Goal: Task Accomplishment & Management: Use online tool/utility

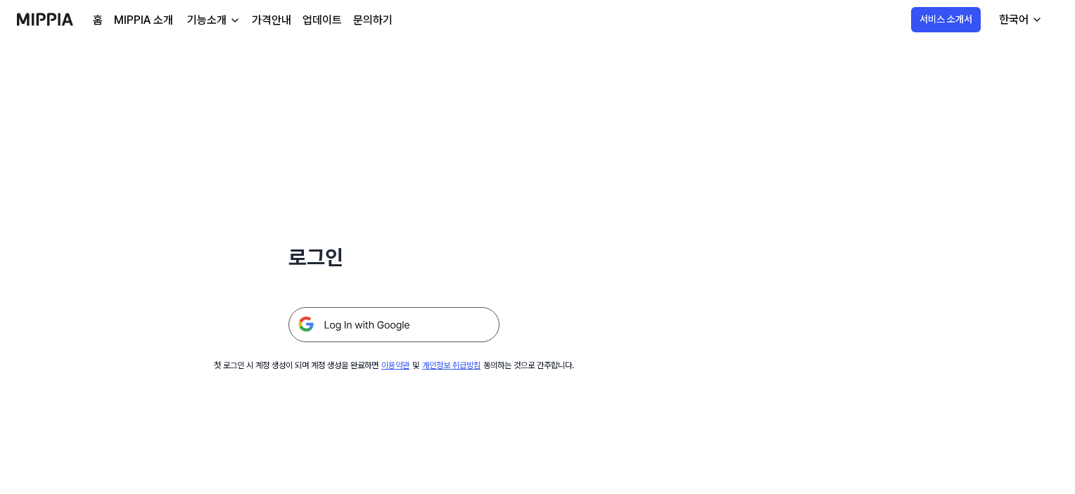
click at [466, 337] on img at bounding box center [393, 324] width 211 height 35
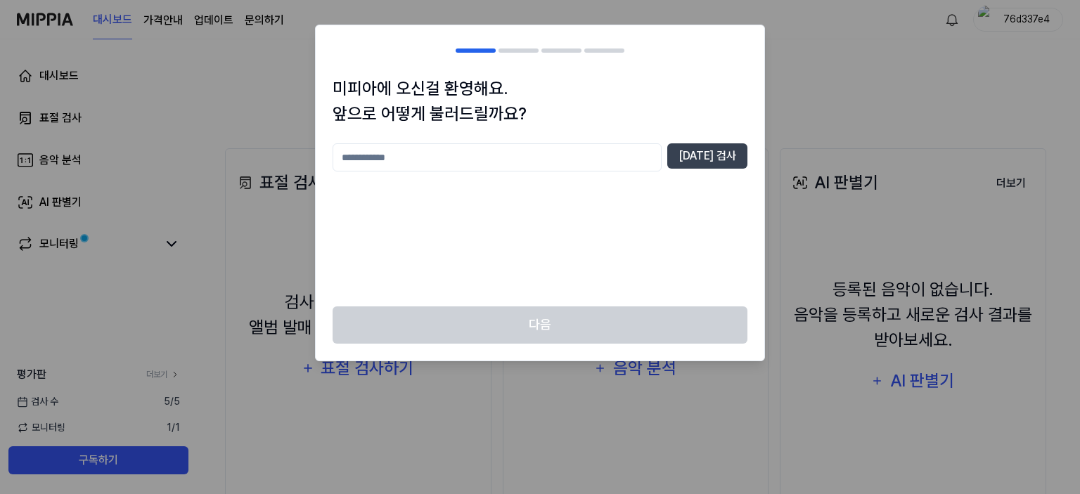
click at [511, 155] on input "text" at bounding box center [497, 157] width 329 height 28
type input "***"
click at [707, 153] on button "[DATE] 검사" at bounding box center [707, 155] width 80 height 25
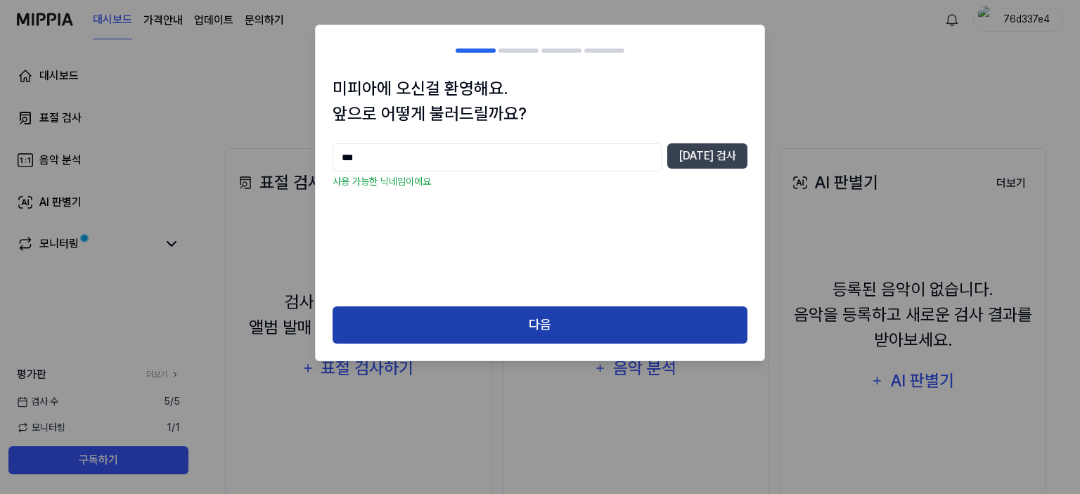
click at [617, 327] on button "다음" at bounding box center [540, 325] width 415 height 37
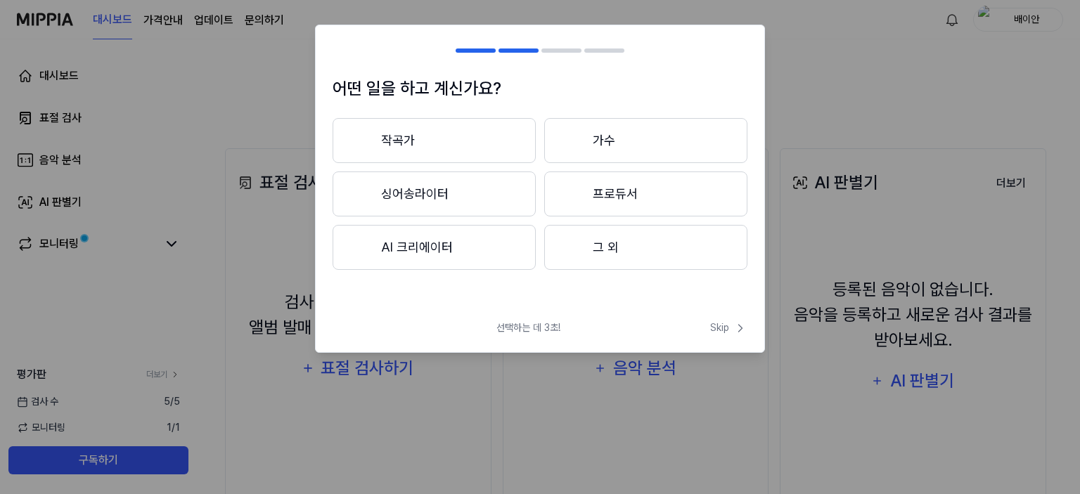
click at [598, 255] on button "그 외" at bounding box center [645, 247] width 203 height 45
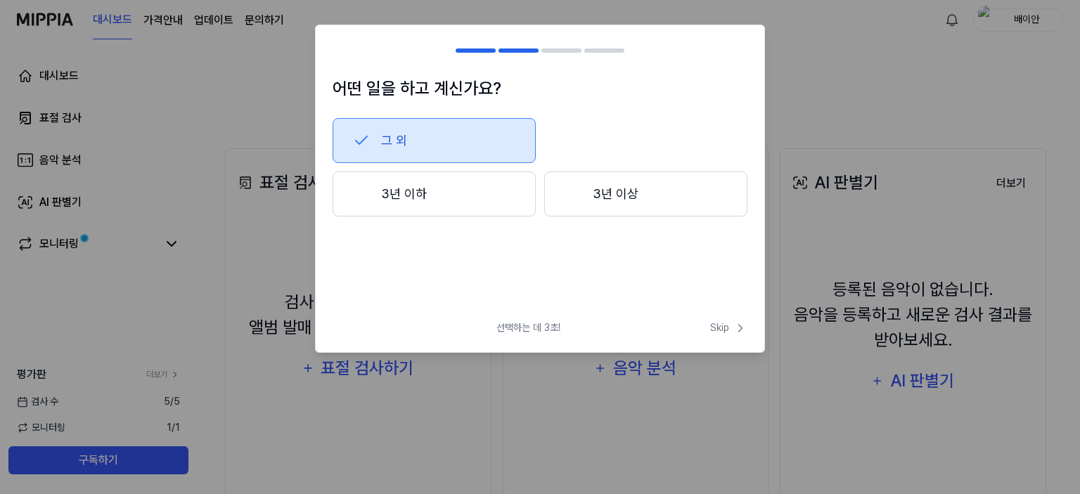
click at [585, 191] on button "3년 이상" at bounding box center [645, 194] width 203 height 45
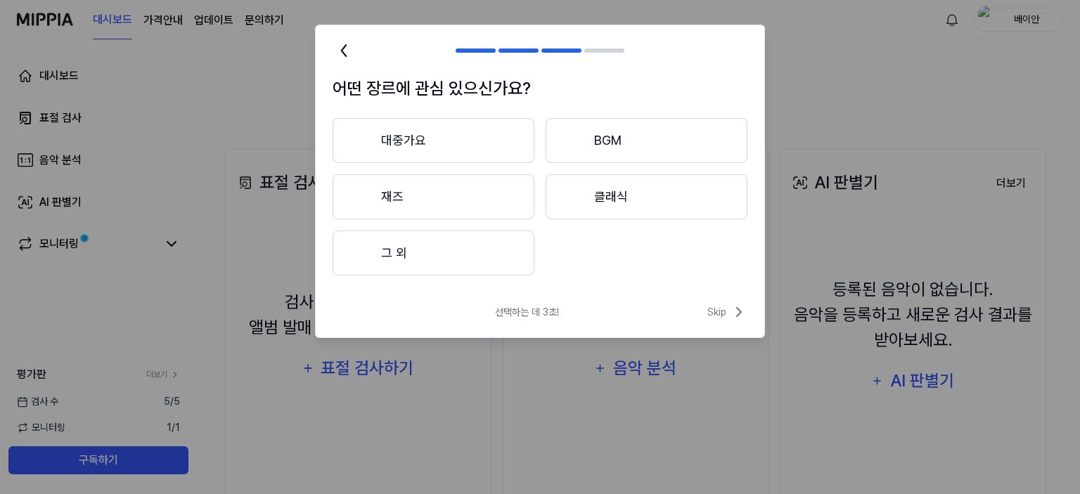
click at [469, 128] on button "대중가요" at bounding box center [434, 140] width 202 height 45
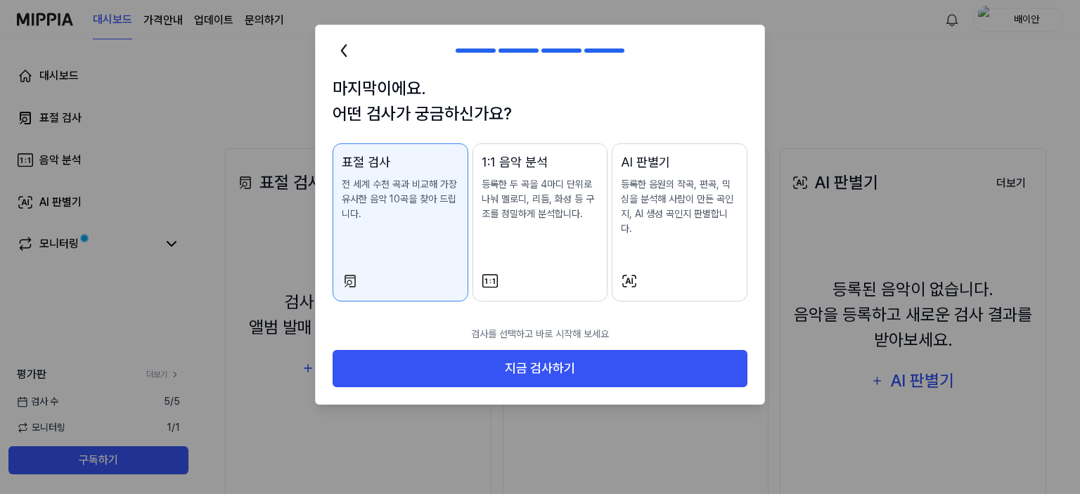
click at [575, 205] on p "등록한 두 곡을 4마디 단위로 나눠 멜로디, 리듬, 화성 등 구조를 정밀하게 분석합니다." at bounding box center [540, 199] width 117 height 44
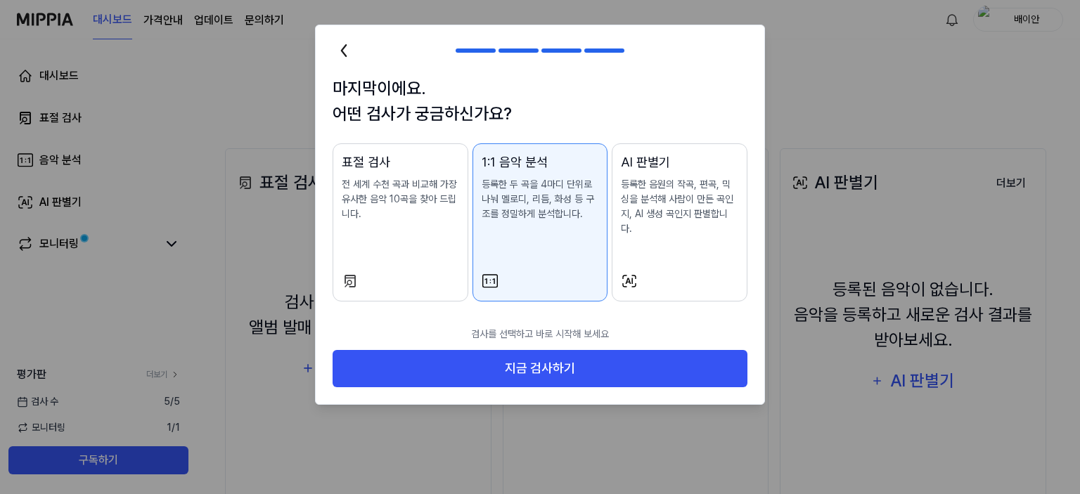
drag, startPoint x: 478, startPoint y: 212, endPoint x: 439, endPoint y: 233, distance: 43.7
click at [439, 233] on div "표절 검사 전 세계 수천 곡과 비교해 가장 유사한 음악 10곡을 찾아 드립니다. 1:1 음악 분석 등록한 두 곡을 4마디 단위로 나눠 멜로디,…" at bounding box center [540, 222] width 415 height 158
click at [429, 227] on div "표절 검사 전 세계 수천 곡과 비교해 가장 유사한 음악 10곡을 찾아 드립니다." at bounding box center [400, 201] width 117 height 97
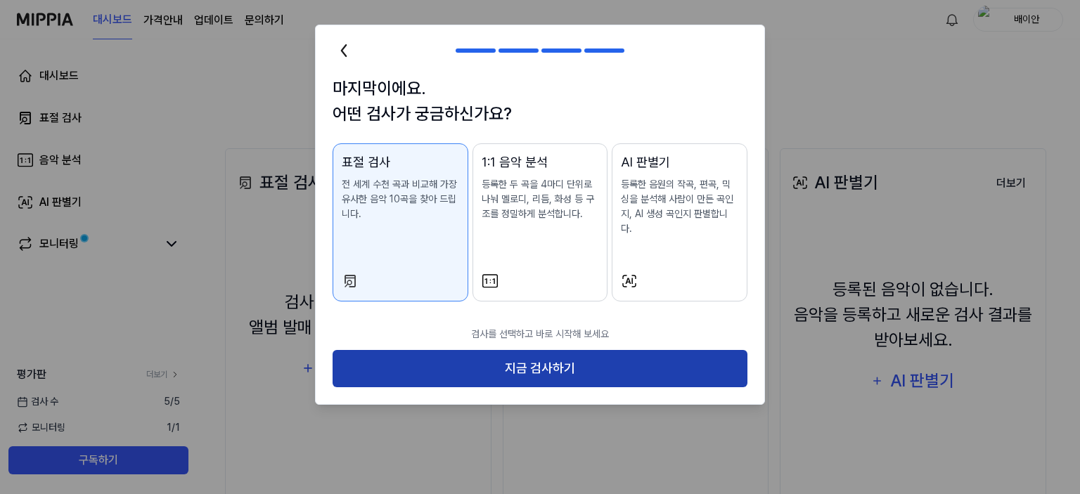
click at [459, 357] on button "지금 검사하기" at bounding box center [540, 368] width 415 height 37
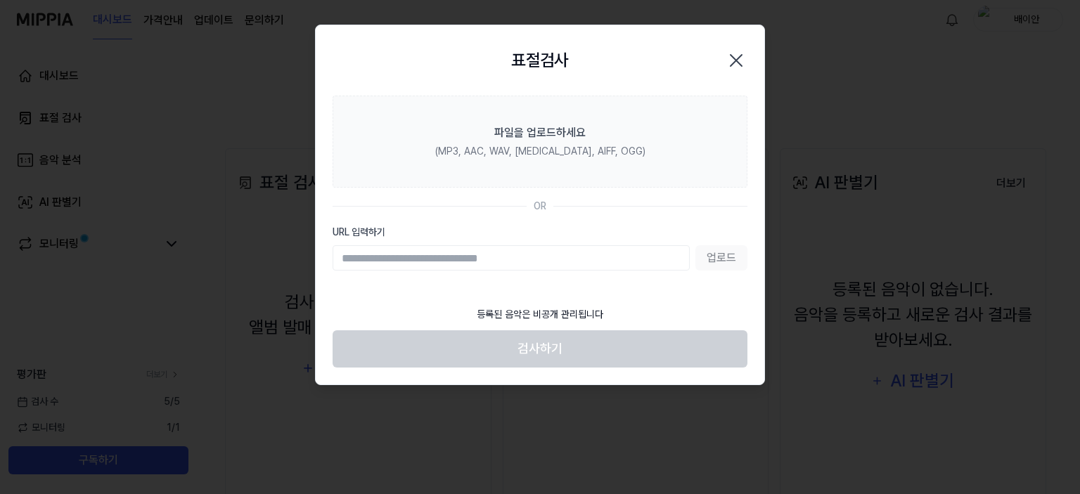
click at [469, 268] on input "URL 입력하기" at bounding box center [511, 257] width 357 height 25
paste input "**********"
type input "**********"
click at [717, 252] on button "업로드" at bounding box center [722, 257] width 52 height 25
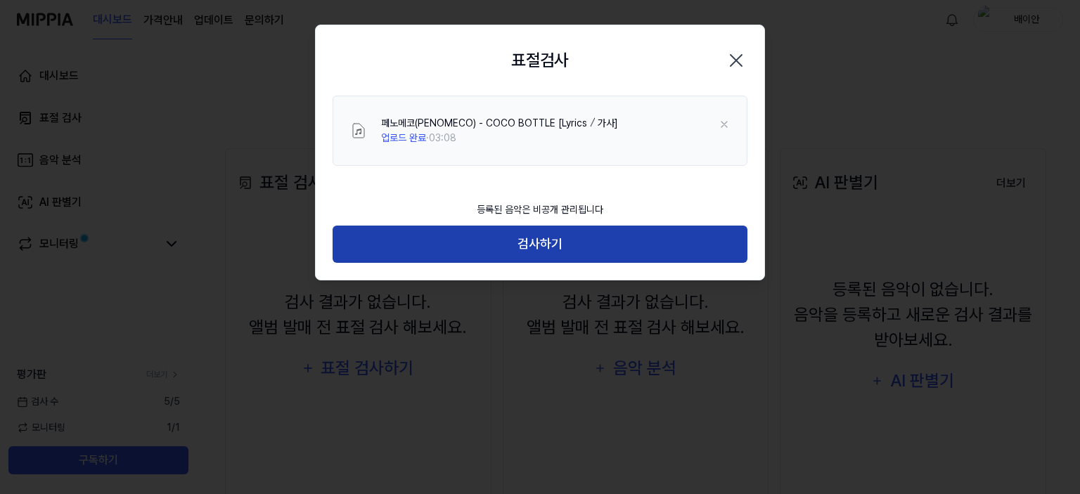
click at [575, 245] on button "검사하기" at bounding box center [540, 244] width 415 height 37
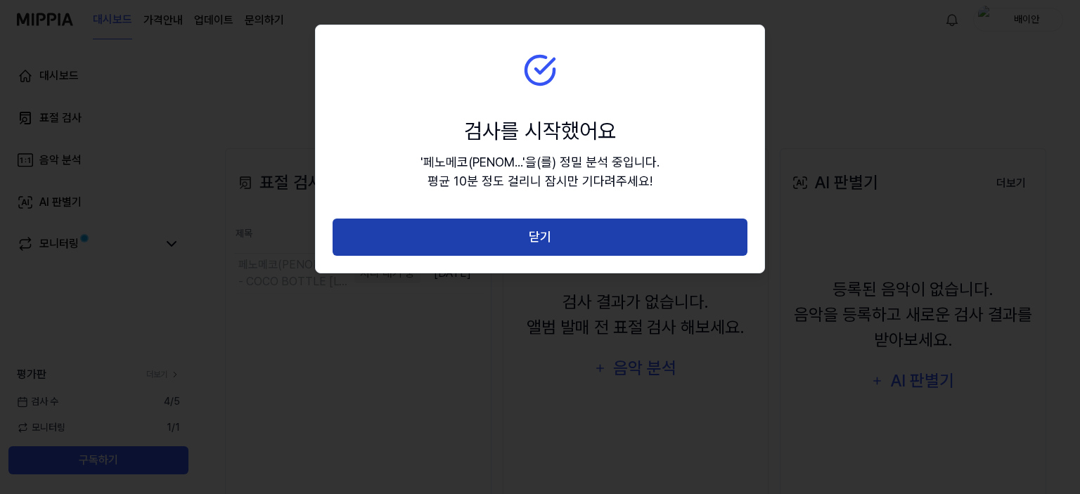
click at [584, 244] on button "닫기" at bounding box center [540, 237] width 415 height 37
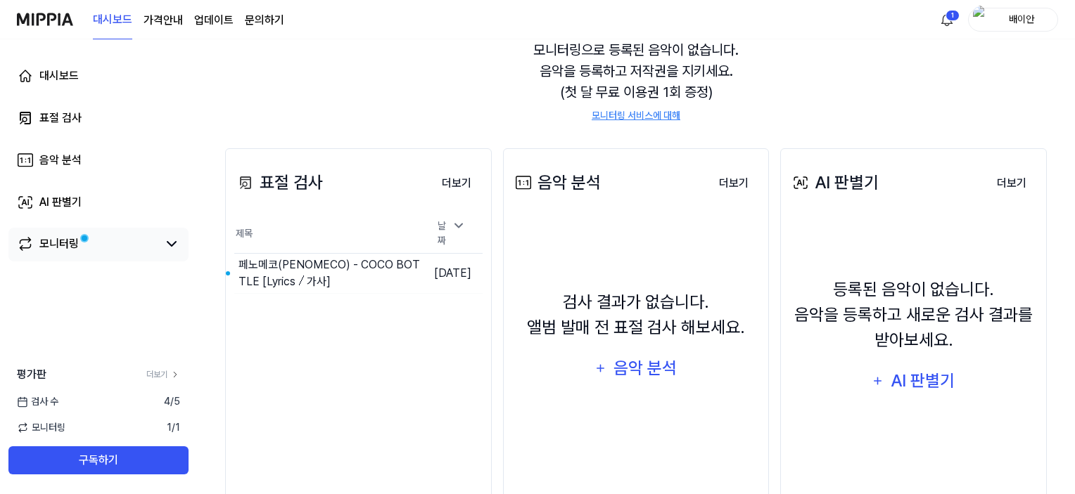
click at [153, 261] on div "모니터링" at bounding box center [98, 245] width 180 height 34
click at [127, 254] on div "모니터링" at bounding box center [98, 245] width 180 height 34
click at [82, 250] on link "모니터링" at bounding box center [87, 244] width 141 height 17
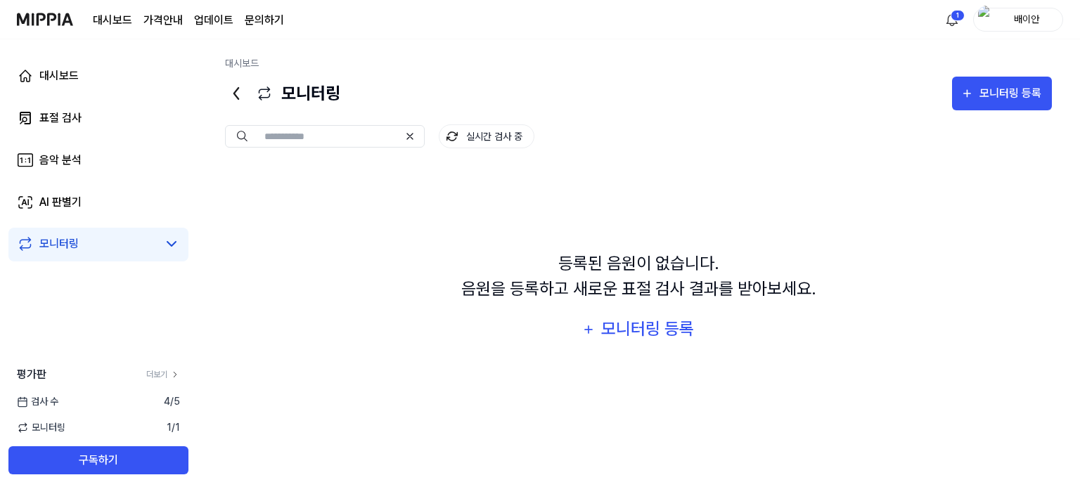
click at [595, 122] on div "실시간 검사 중" at bounding box center [638, 124] width 827 height 28
click at [134, 72] on link "대시보드" at bounding box center [98, 76] width 180 height 34
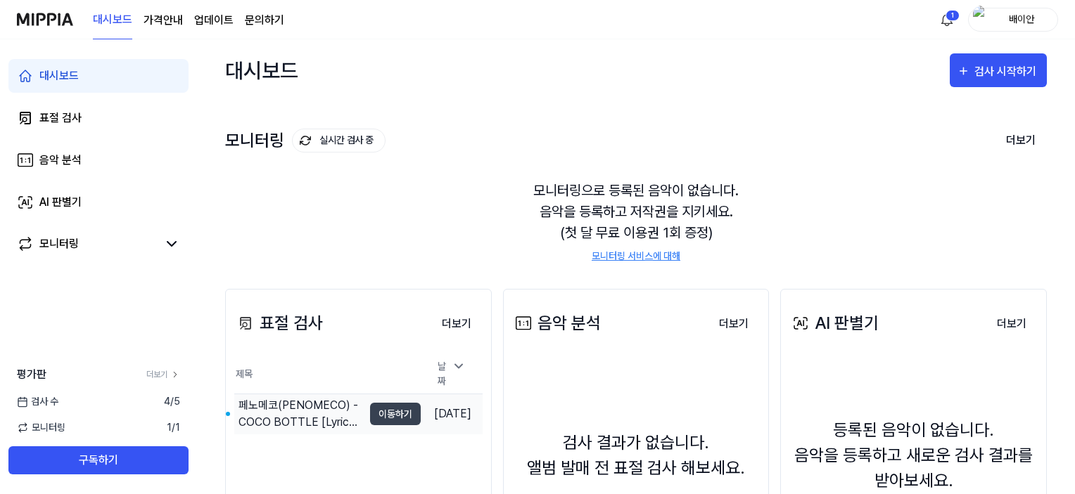
click at [317, 404] on div "페노메코(PENOMECO) - COCO BOTTLE [Lyrics ⧸ 가사]" at bounding box center [300, 414] width 124 height 34
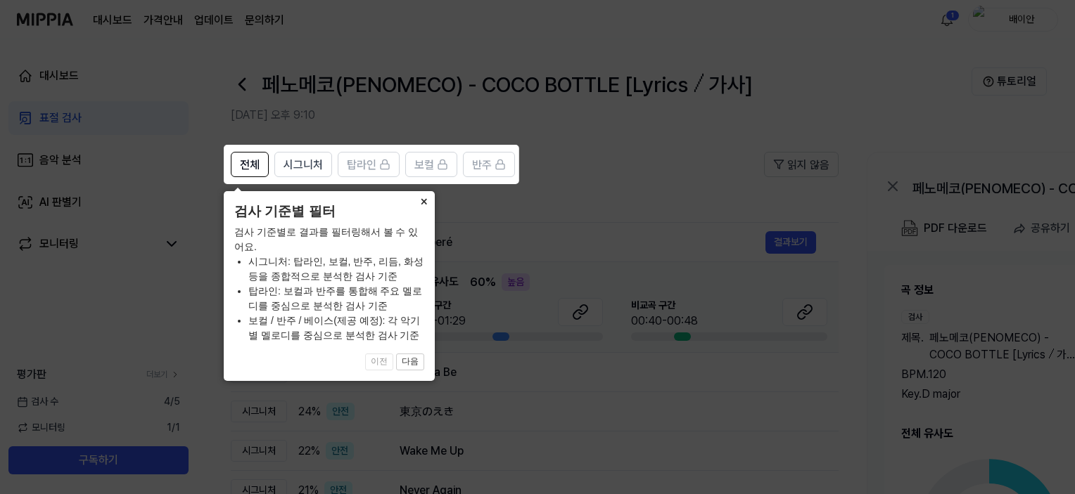
click at [419, 203] on button "×" at bounding box center [423, 201] width 23 height 20
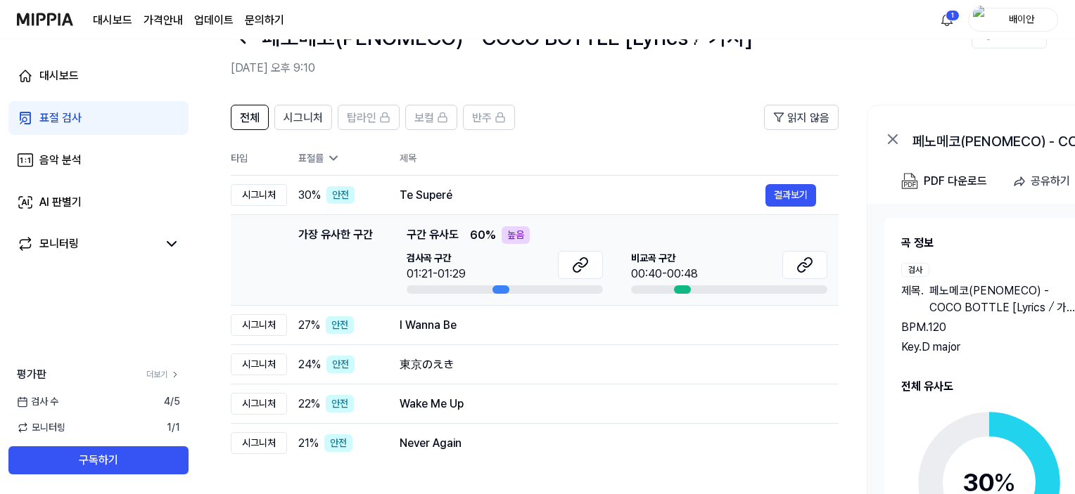
scroll to position [70, 0]
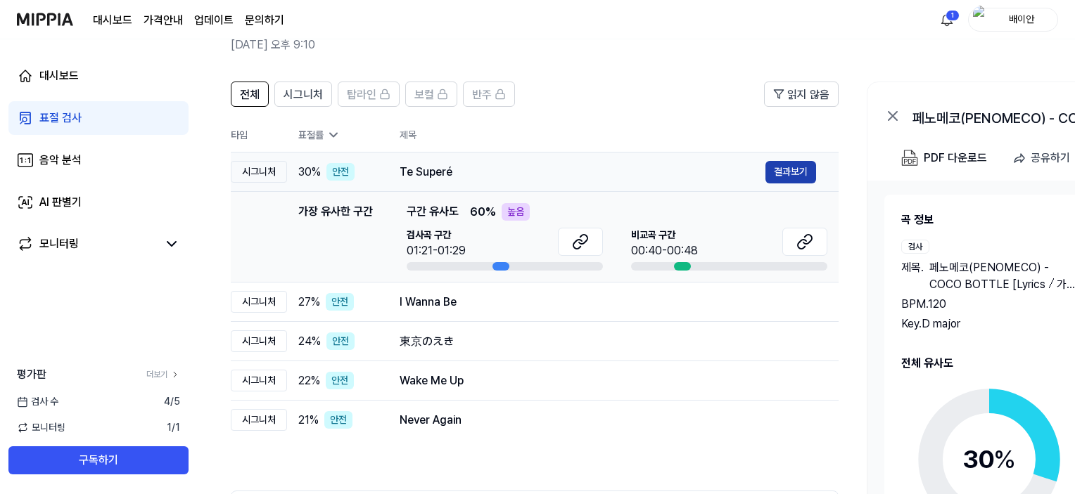
click at [783, 171] on button "결과보기" at bounding box center [790, 172] width 51 height 23
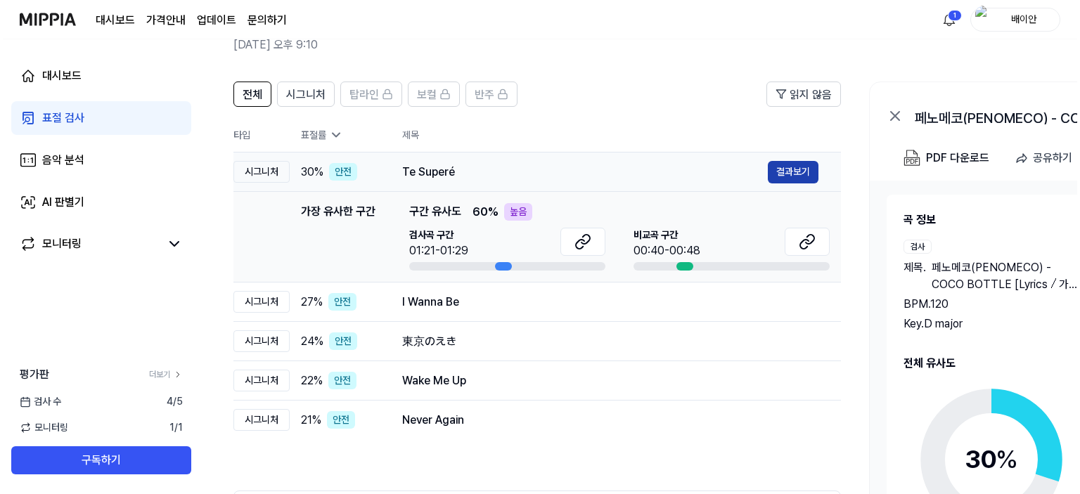
scroll to position [0, 0]
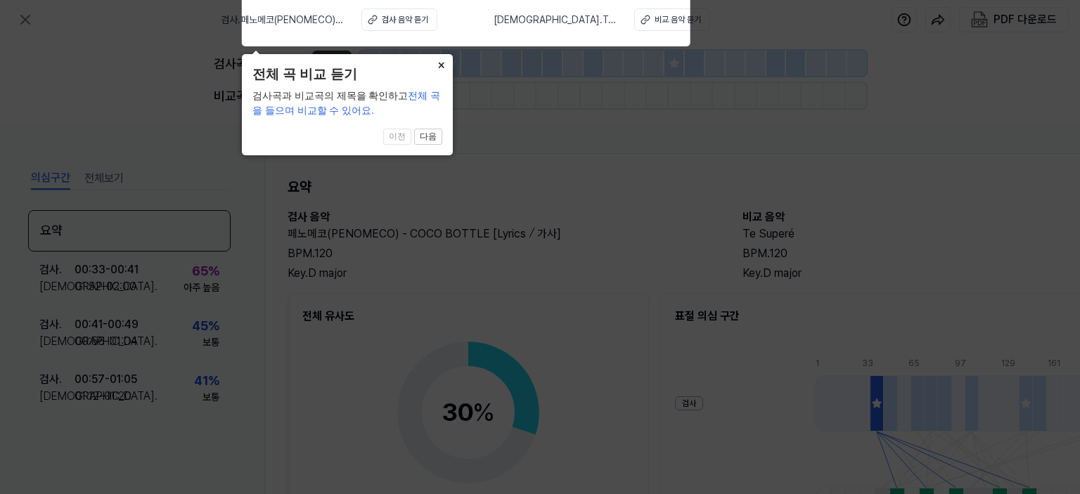
click at [439, 68] on button "×" at bounding box center [441, 64] width 23 height 20
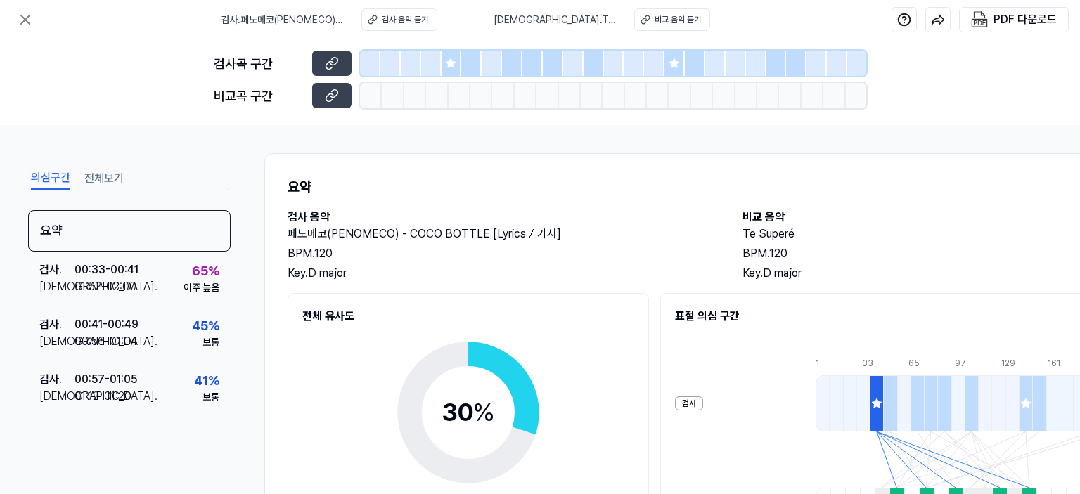
click at [376, 67] on div at bounding box center [370, 63] width 20 height 25
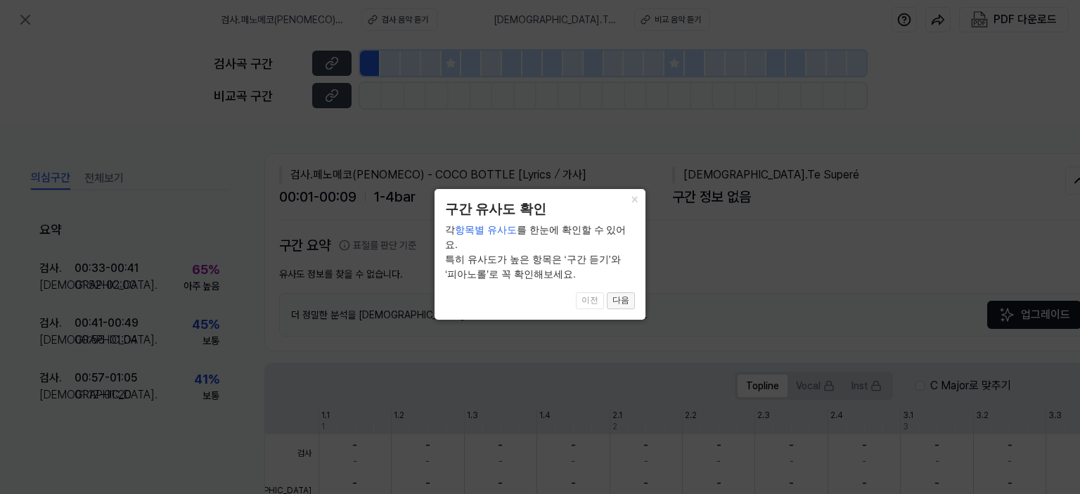
click at [613, 293] on button "다음" at bounding box center [621, 301] width 28 height 17
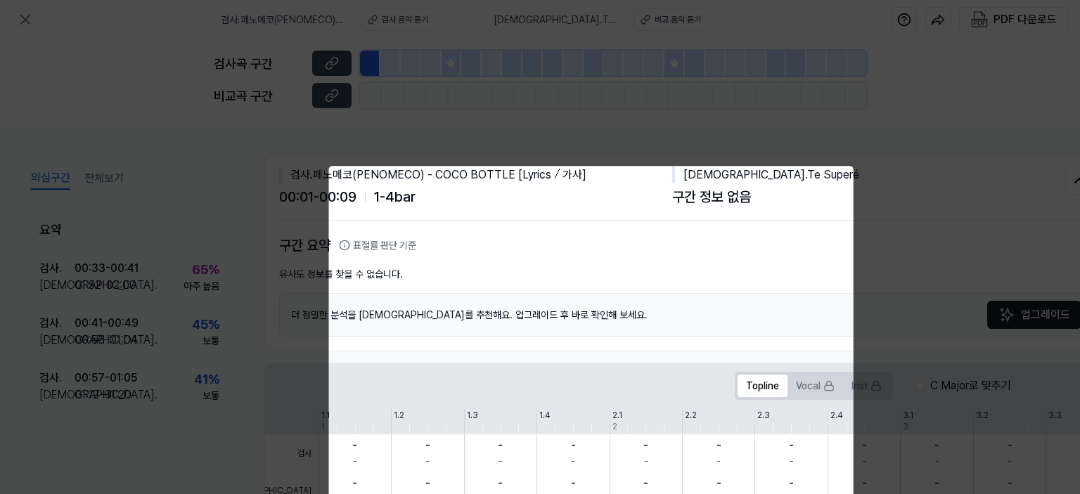
scroll to position [237, 62]
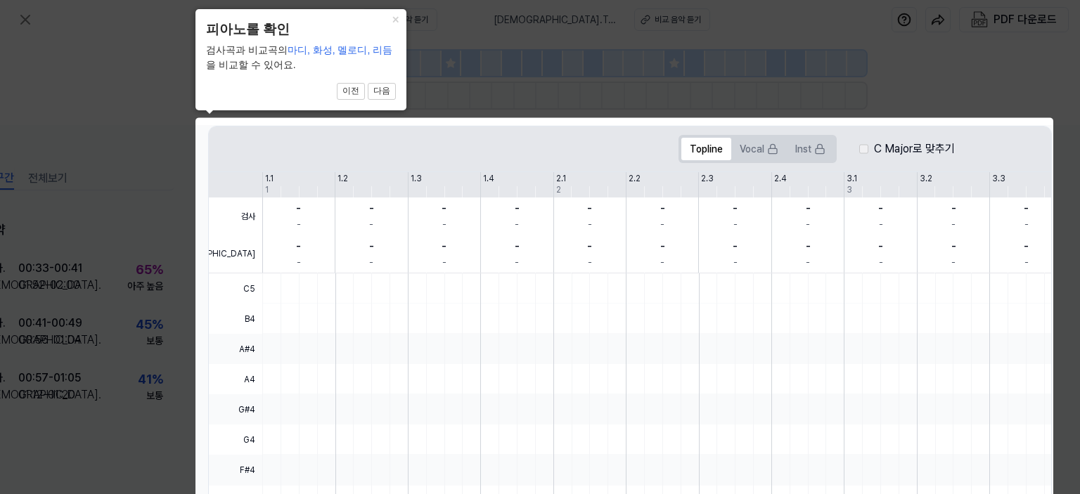
click at [494, 192] on div "검사 비교 1.1 1.2 1.3 1.4 2.1 2.2 2.3 2.4 3.1 3.2 3.3 3.4 4.1 4.2 4.3 4.4 5.1 1 2 3…" at bounding box center [816, 222] width 1215 height 101
drag, startPoint x: 402, startPoint y: 158, endPoint x: 417, endPoint y: 149, distance: 17.4
click at [404, 157] on div "Topline Vocal Inst C Major로 맞추기" at bounding box center [816, 149] width 1215 height 45
click at [663, 90] on icon at bounding box center [540, 337] width 1080 height 674
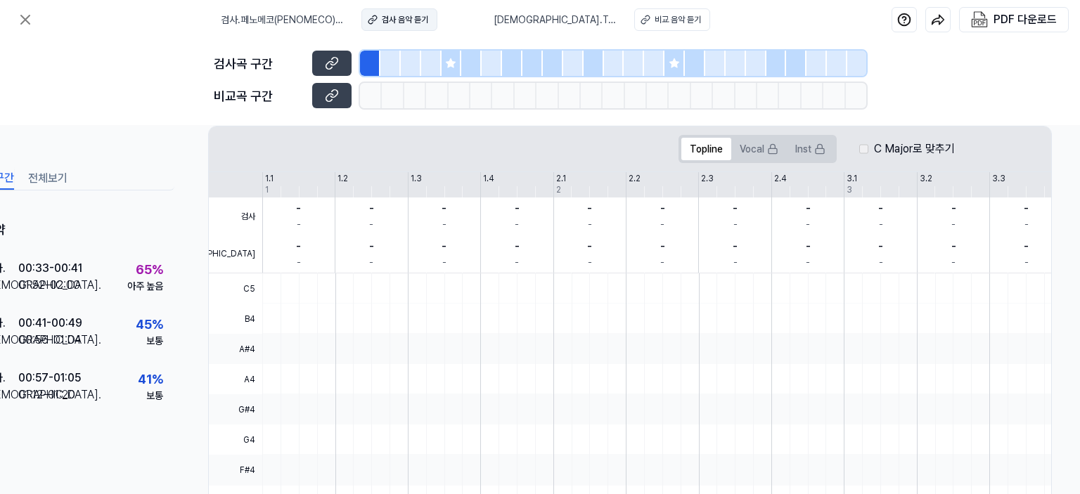
click at [422, 23] on div "검사 음악 듣기" at bounding box center [405, 19] width 46 height 13
drag, startPoint x: 252, startPoint y: 196, endPoint x: 271, endPoint y: 193, distance: 19.2
click at [252, 198] on span "검사" at bounding box center [235, 217] width 53 height 38
click at [278, 199] on div "- -" at bounding box center [298, 217] width 72 height 38
click at [281, 219] on div "- -" at bounding box center [298, 217] width 72 height 38
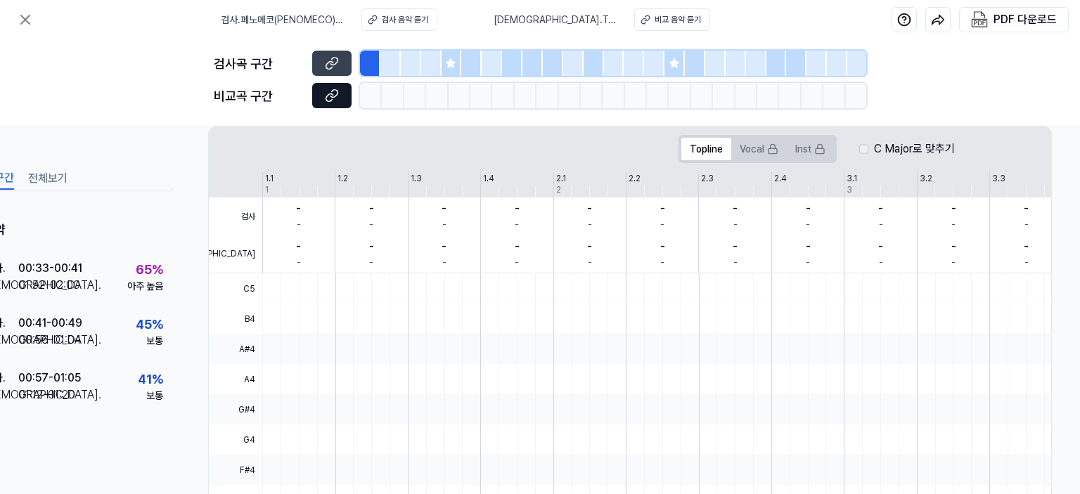
click at [342, 91] on button at bounding box center [331, 95] width 39 height 25
click at [31, 21] on icon at bounding box center [25, 19] width 17 height 17
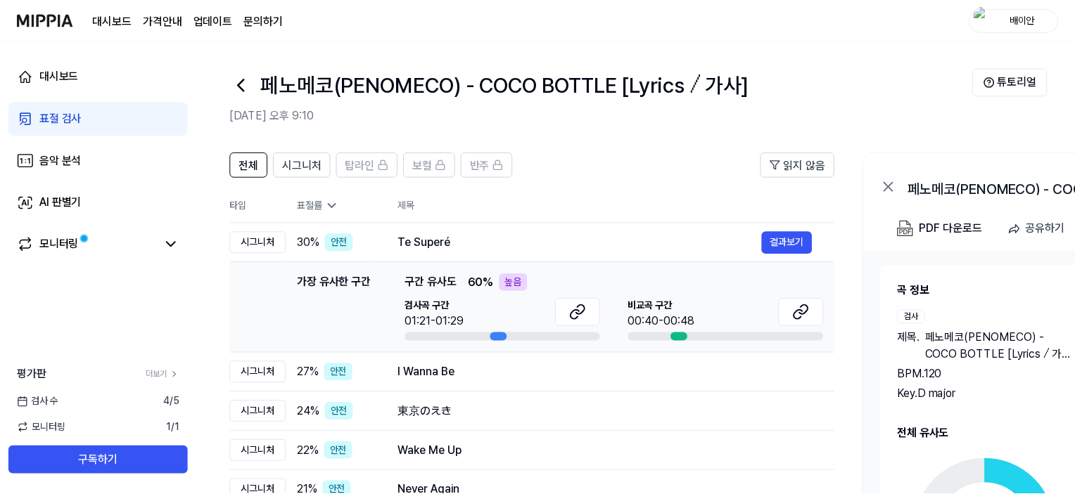
scroll to position [70, 0]
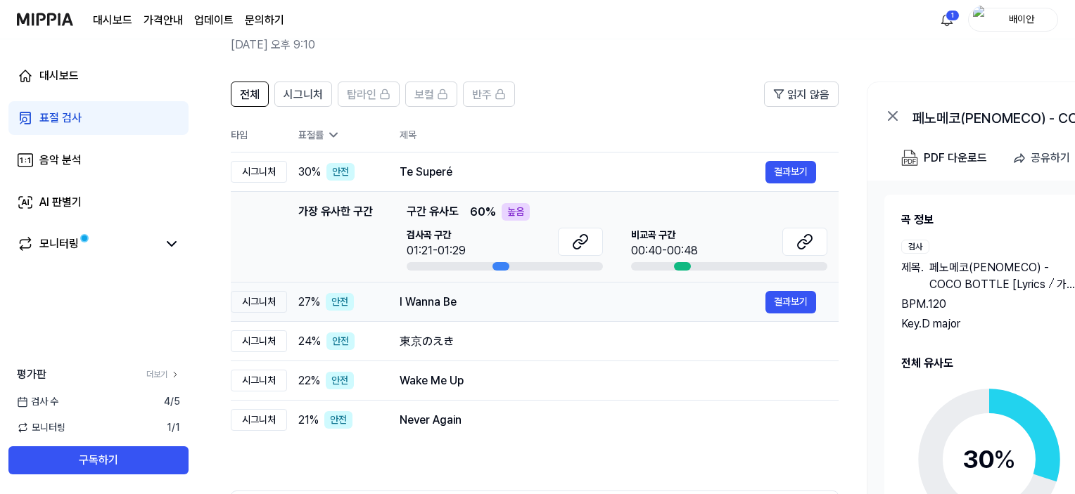
click at [448, 306] on div "I Wanna Be" at bounding box center [582, 302] width 366 height 17
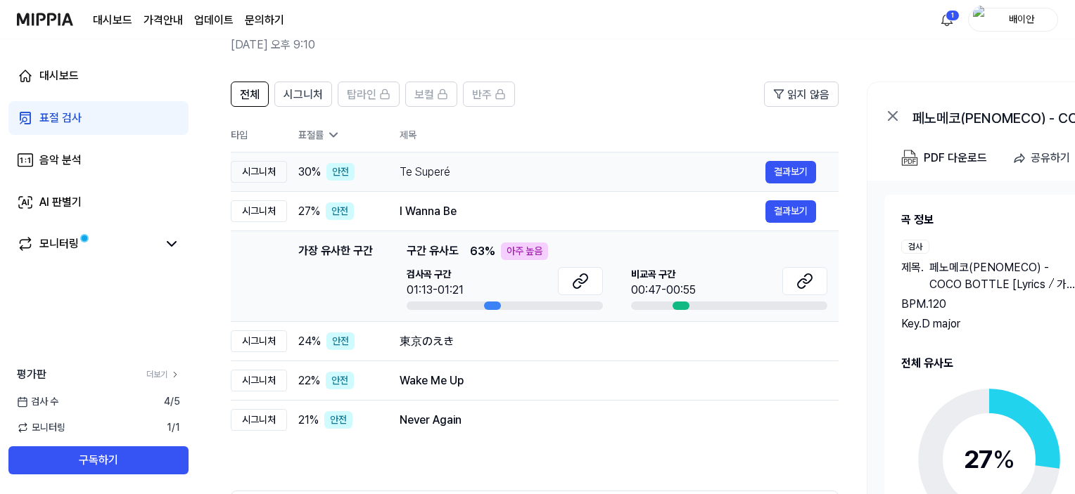
click at [598, 177] on div "Te Superé" at bounding box center [582, 172] width 366 height 17
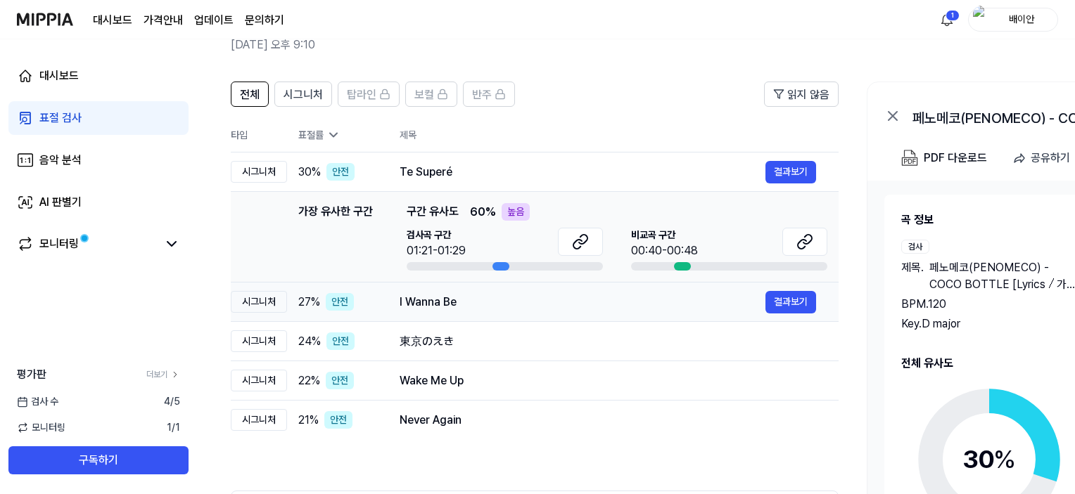
click at [556, 300] on div "I Wanna Be" at bounding box center [582, 302] width 366 height 17
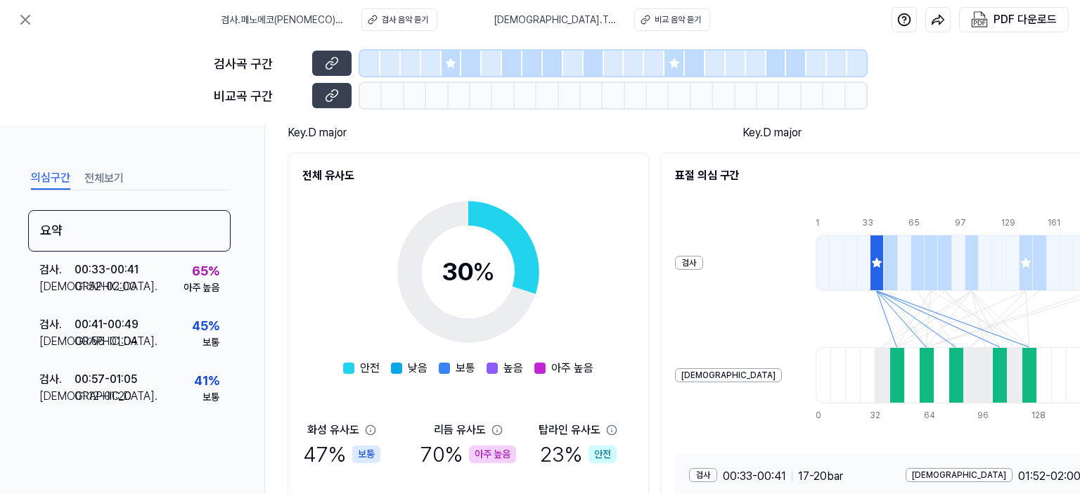
click at [482, 199] on div "전체 유사도 30 % 안전 낮음 보통 높음 아주 높음 화성 유사도 47 % 보통 리듬 유사도 70 % 아주 높음 탑라인 유사도 23 % 안전 …" at bounding box center [468, 355] width 361 height 404
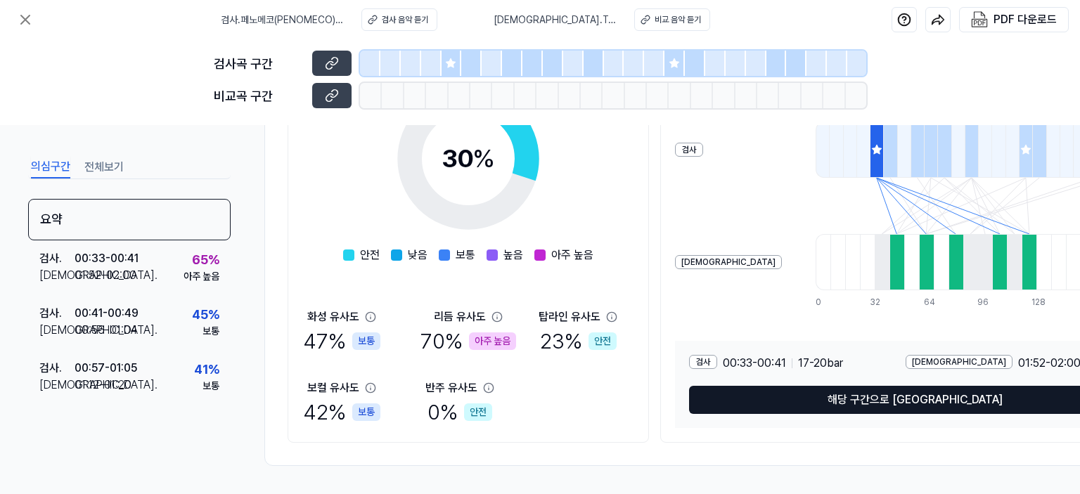
click at [780, 395] on button "해당 구간으로 [GEOGRAPHIC_DATA]" at bounding box center [914, 400] width 451 height 28
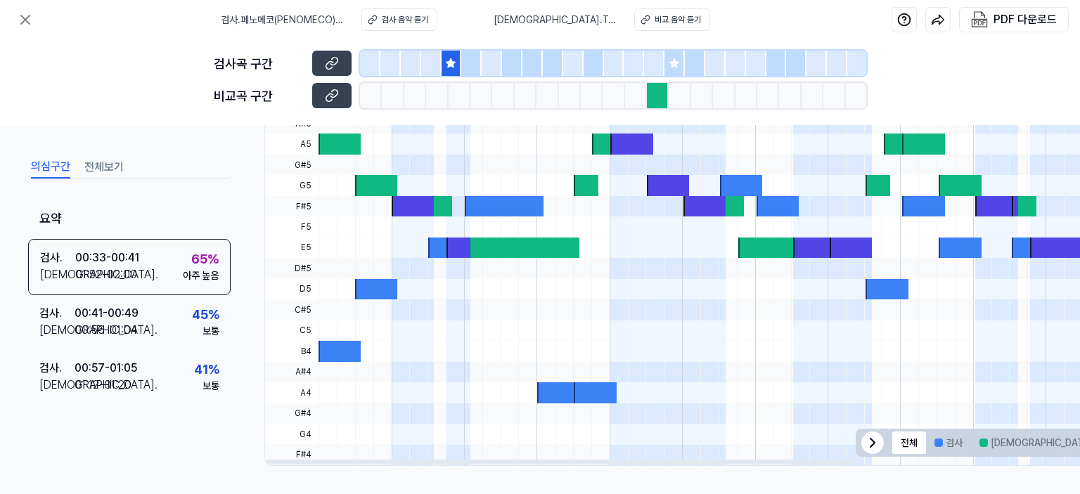
scroll to position [475, 0]
drag, startPoint x: 340, startPoint y: 140, endPoint x: 431, endPoint y: 188, distance: 103.5
click at [431, 188] on div at bounding box center [900, 269] width 1162 height 394
click at [431, 189] on span at bounding box center [413, 185] width 43 height 20
drag, startPoint x: 570, startPoint y: 196, endPoint x: 663, endPoint y: 231, distance: 99.3
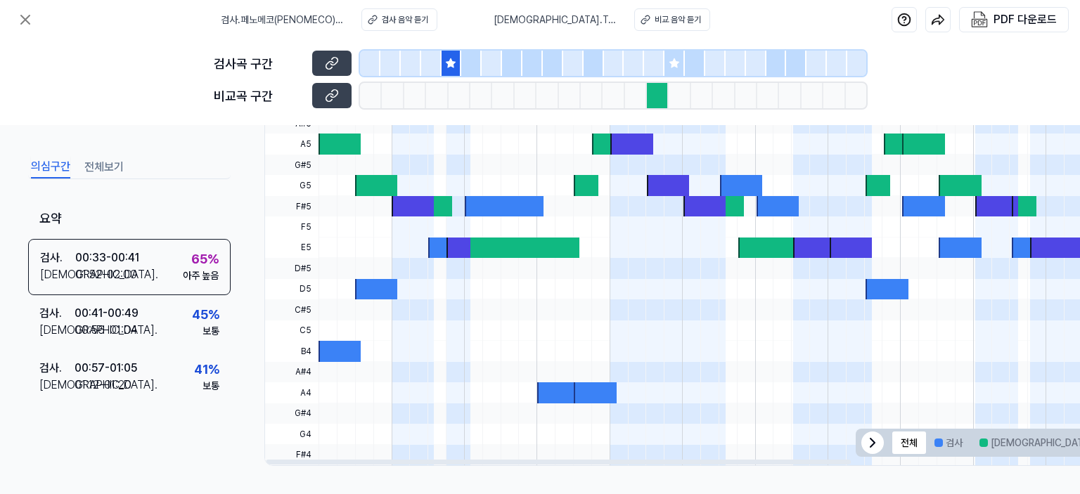
click at [663, 231] on div at bounding box center [900, 269] width 1162 height 394
click at [748, 238] on div at bounding box center [805, 248] width 134 height 20
drag, startPoint x: 746, startPoint y: 240, endPoint x: 765, endPoint y: 250, distance: 21.4
click at [764, 250] on div at bounding box center [805, 248] width 134 height 20
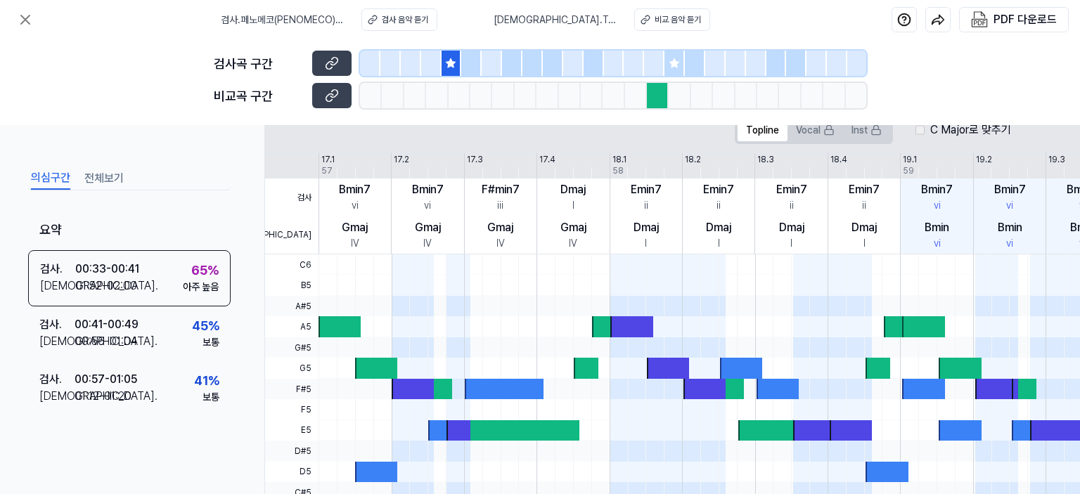
scroll to position [211, 0]
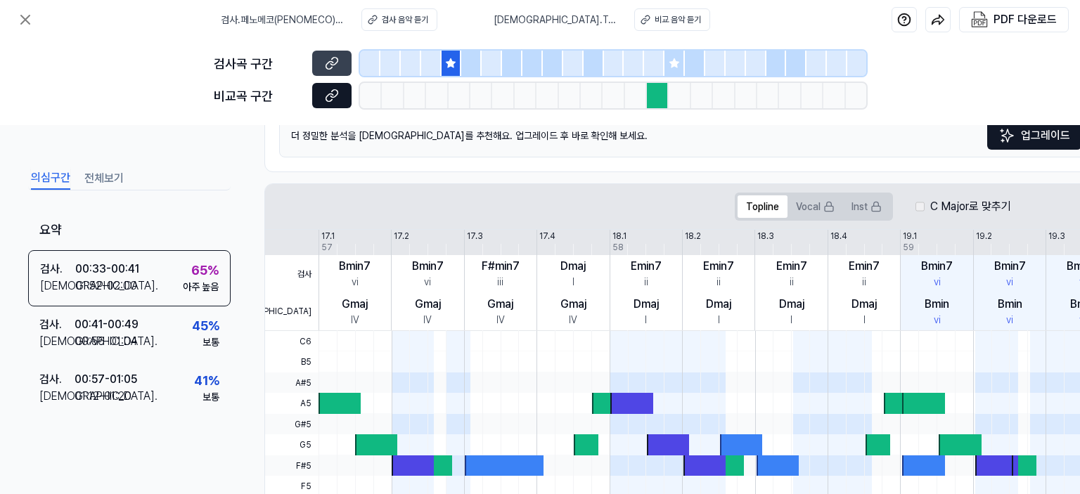
click at [321, 95] on button at bounding box center [331, 95] width 39 height 25
